Goal: Navigation & Orientation: Find specific page/section

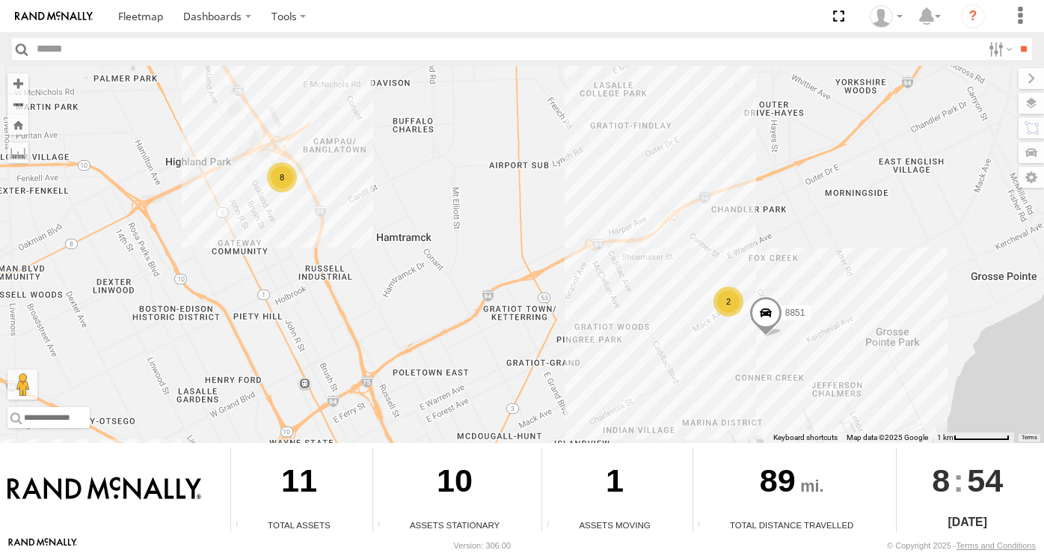
click at [732, 300] on div "2" at bounding box center [728, 301] width 30 height 30
